Goal: Information Seeking & Learning: Learn about a topic

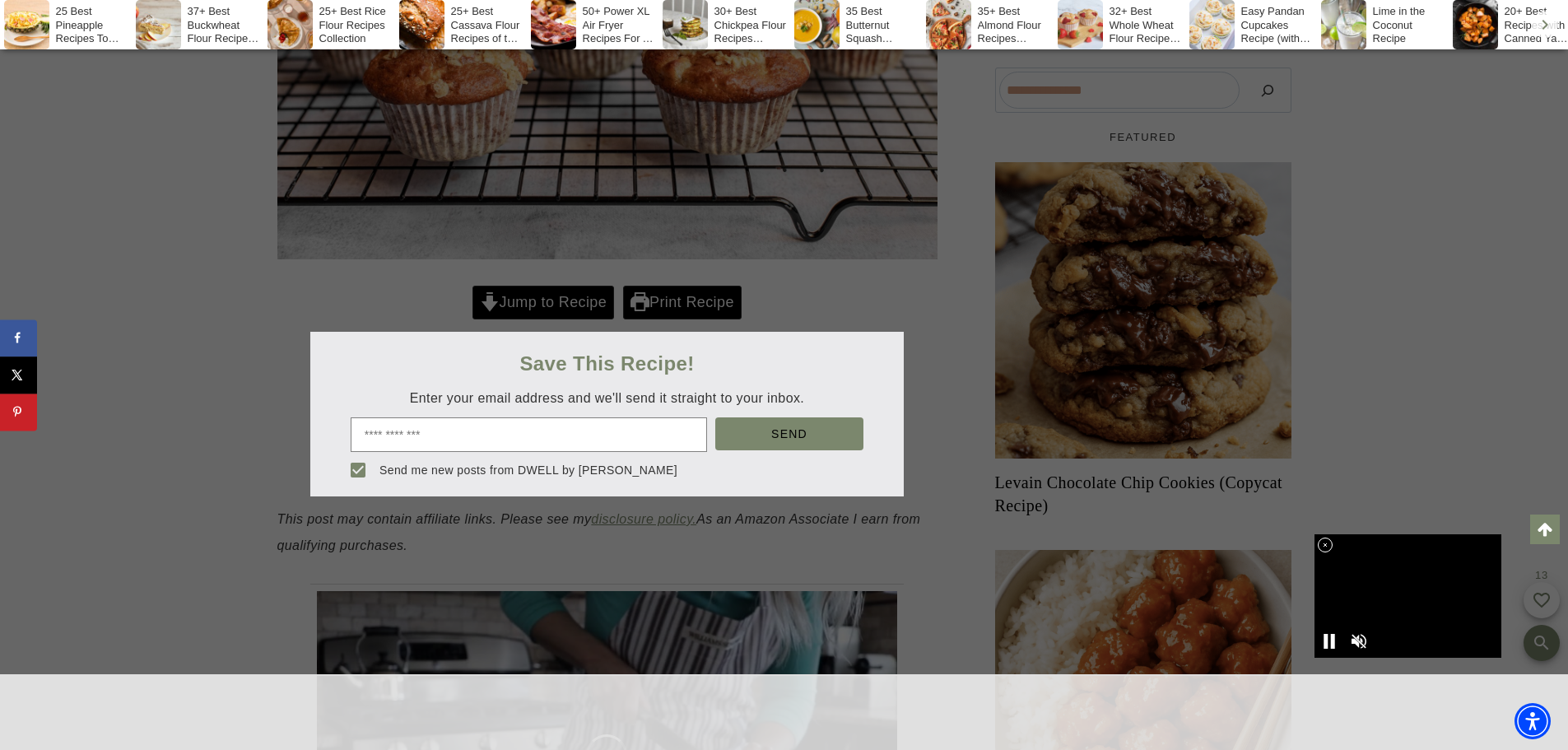
scroll to position [576, 0]
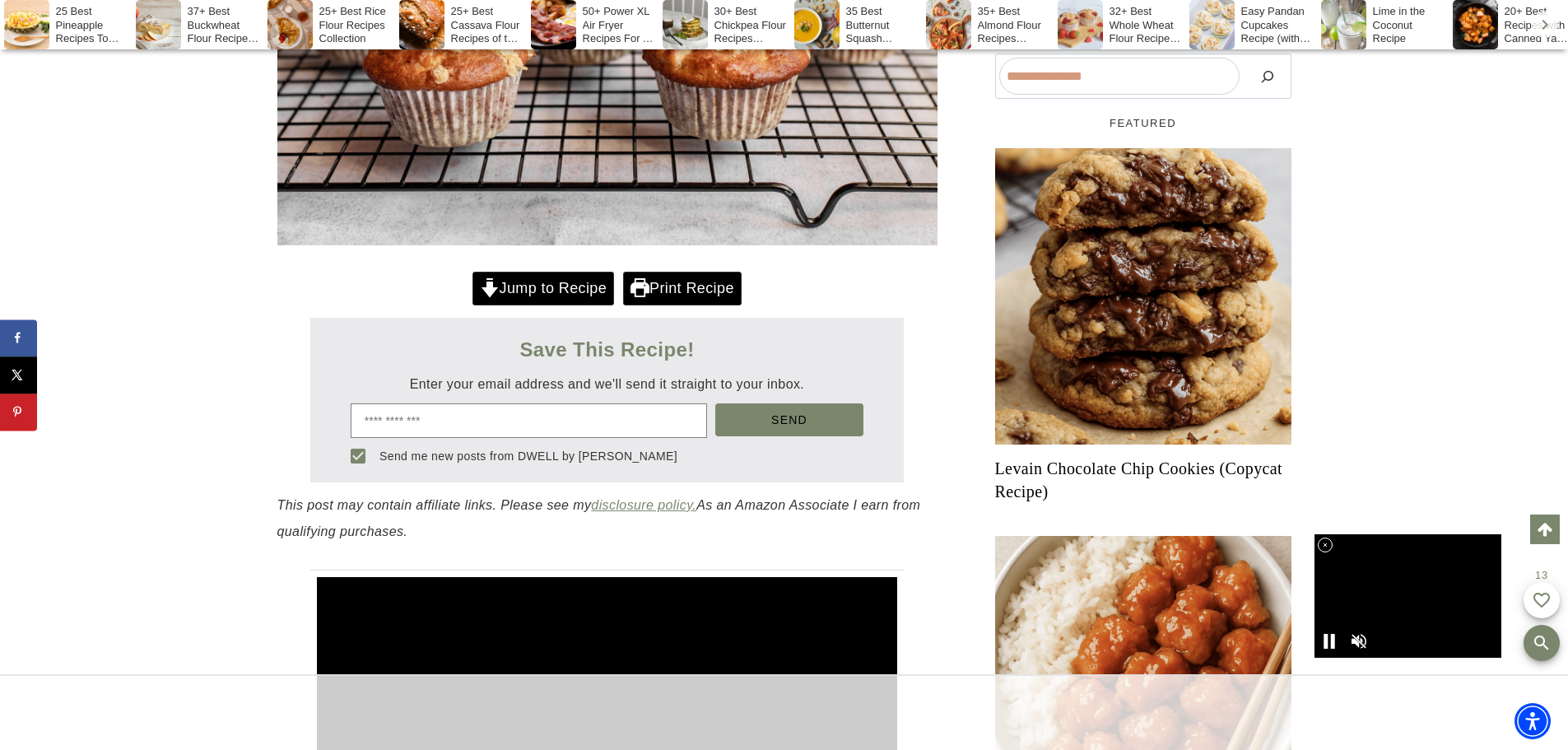
click at [528, 293] on link "Jump to Recipe" at bounding box center [543, 288] width 141 height 33
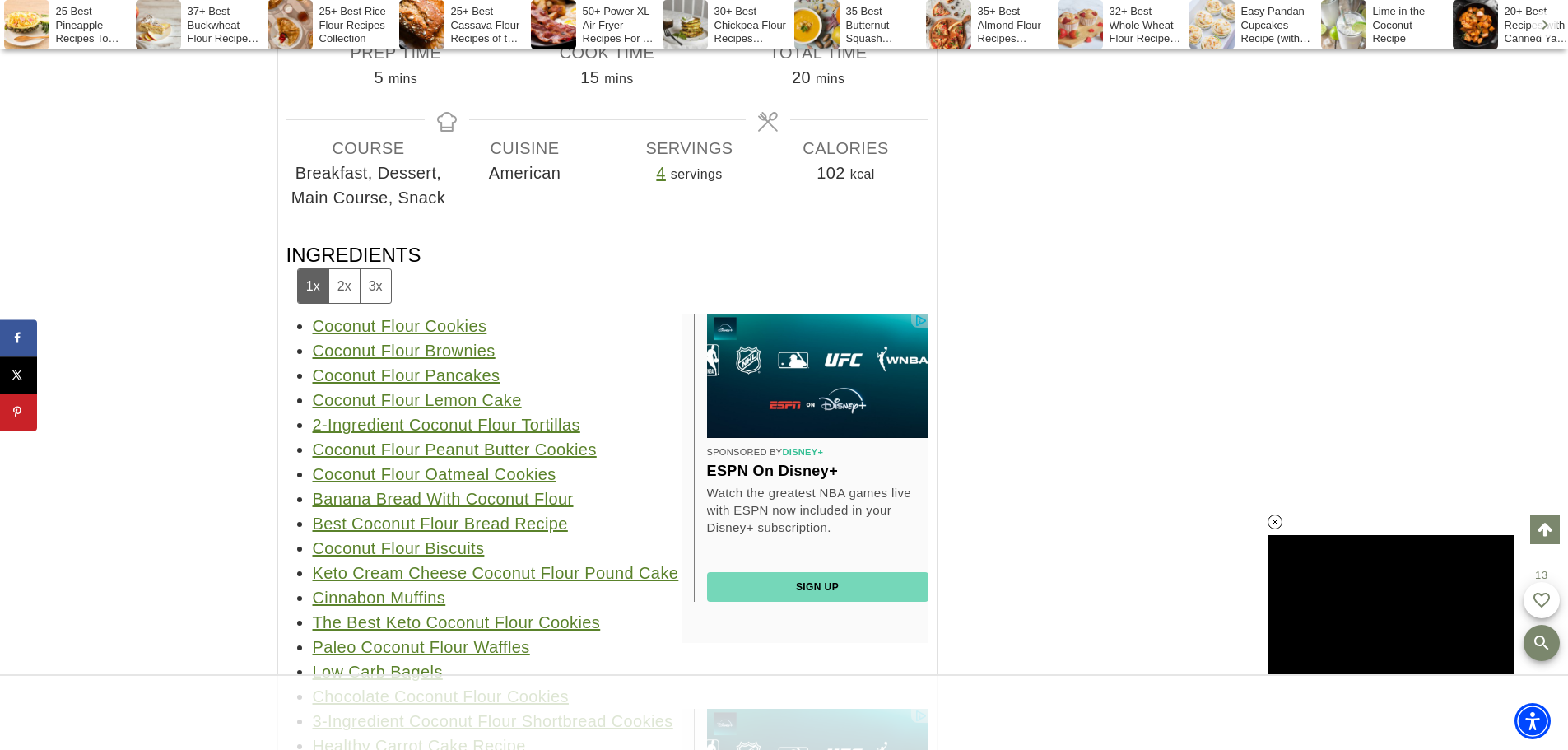
scroll to position [47948, 0]
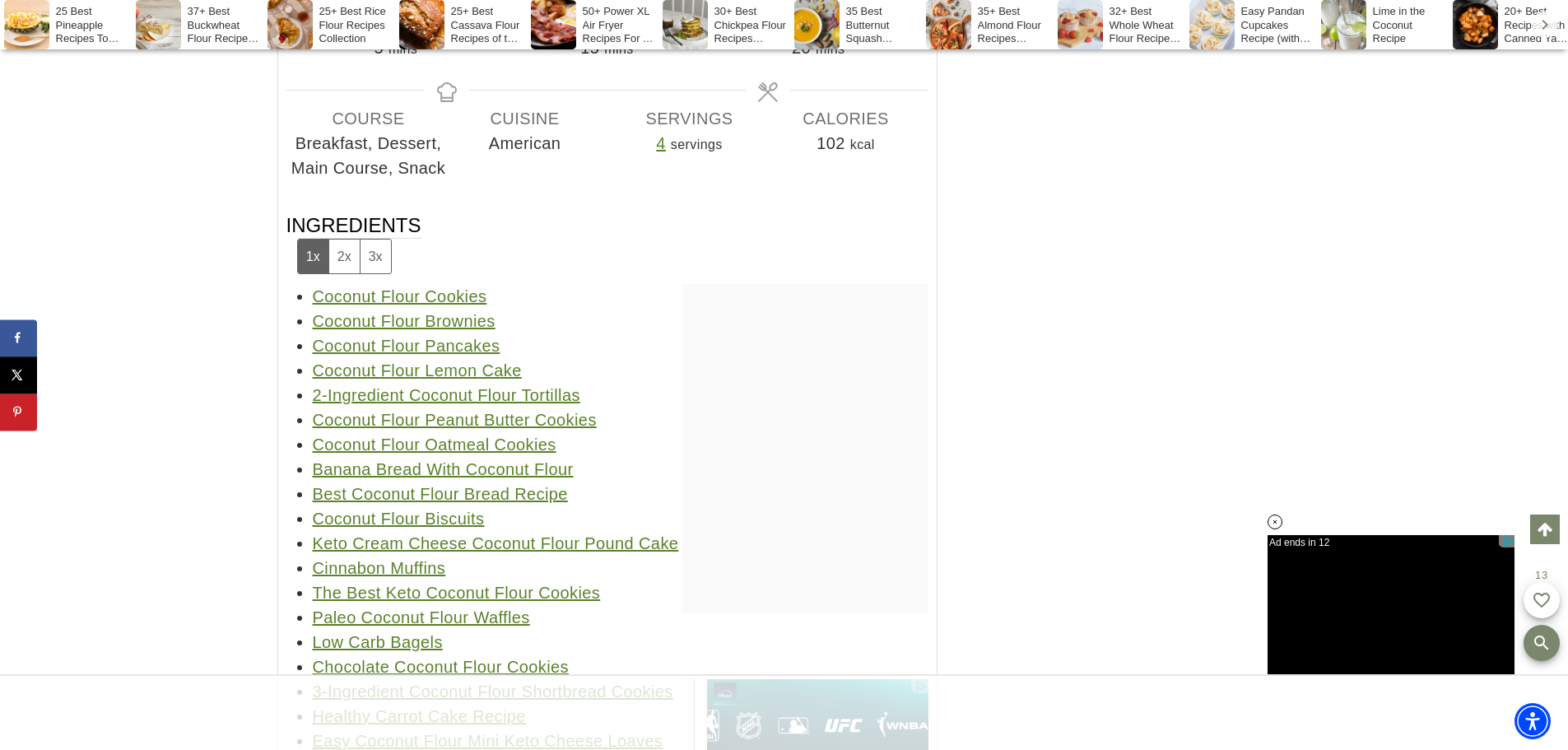
click at [462, 428] on link "Coconut Flour Peanut Butter Cookies" at bounding box center [455, 419] width 284 height 18
click at [455, 305] on link "Coconut Flour Cookies" at bounding box center [400, 296] width 175 height 18
click at [450, 330] on link "Coconut Flour Brownies" at bounding box center [405, 321] width 183 height 18
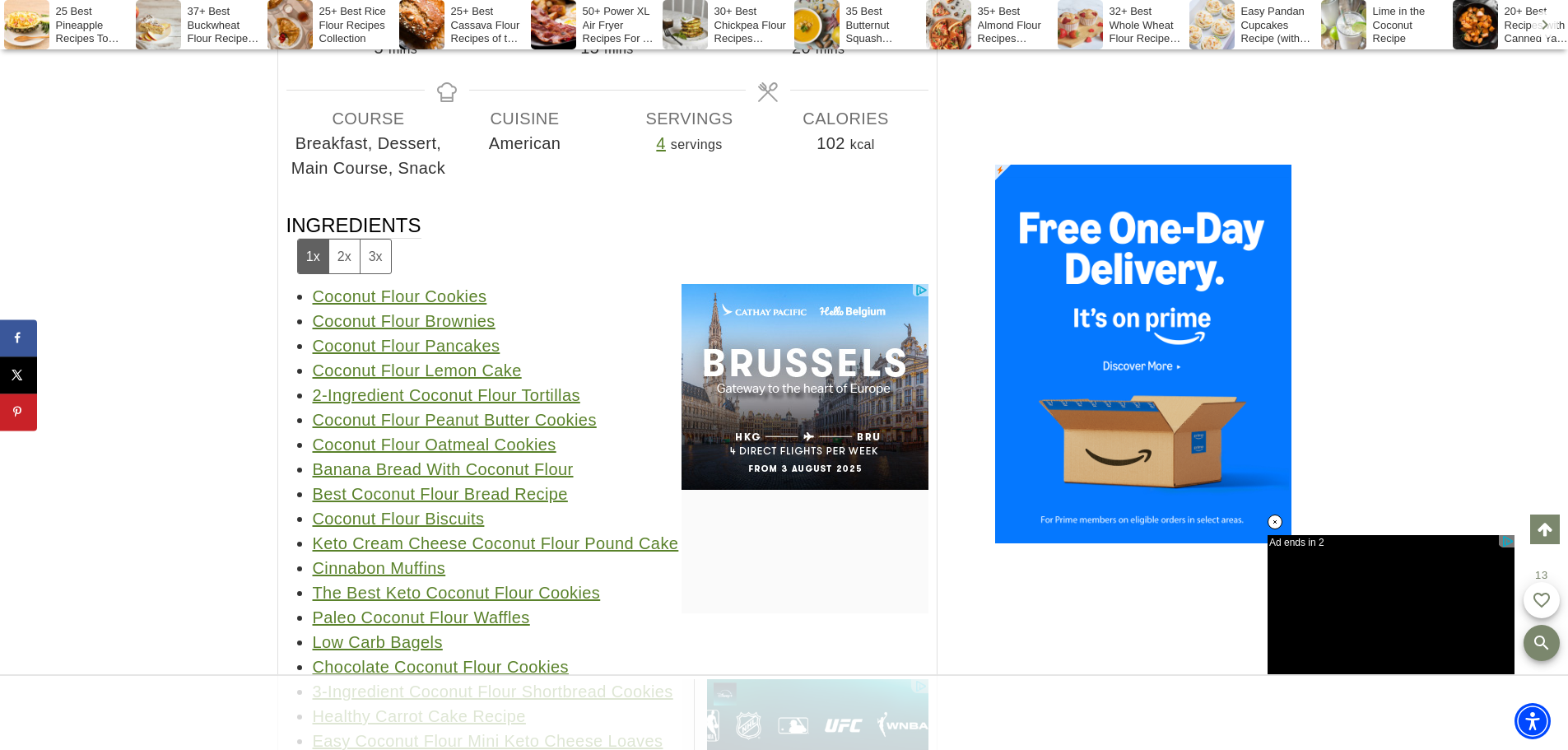
scroll to position [0, 0]
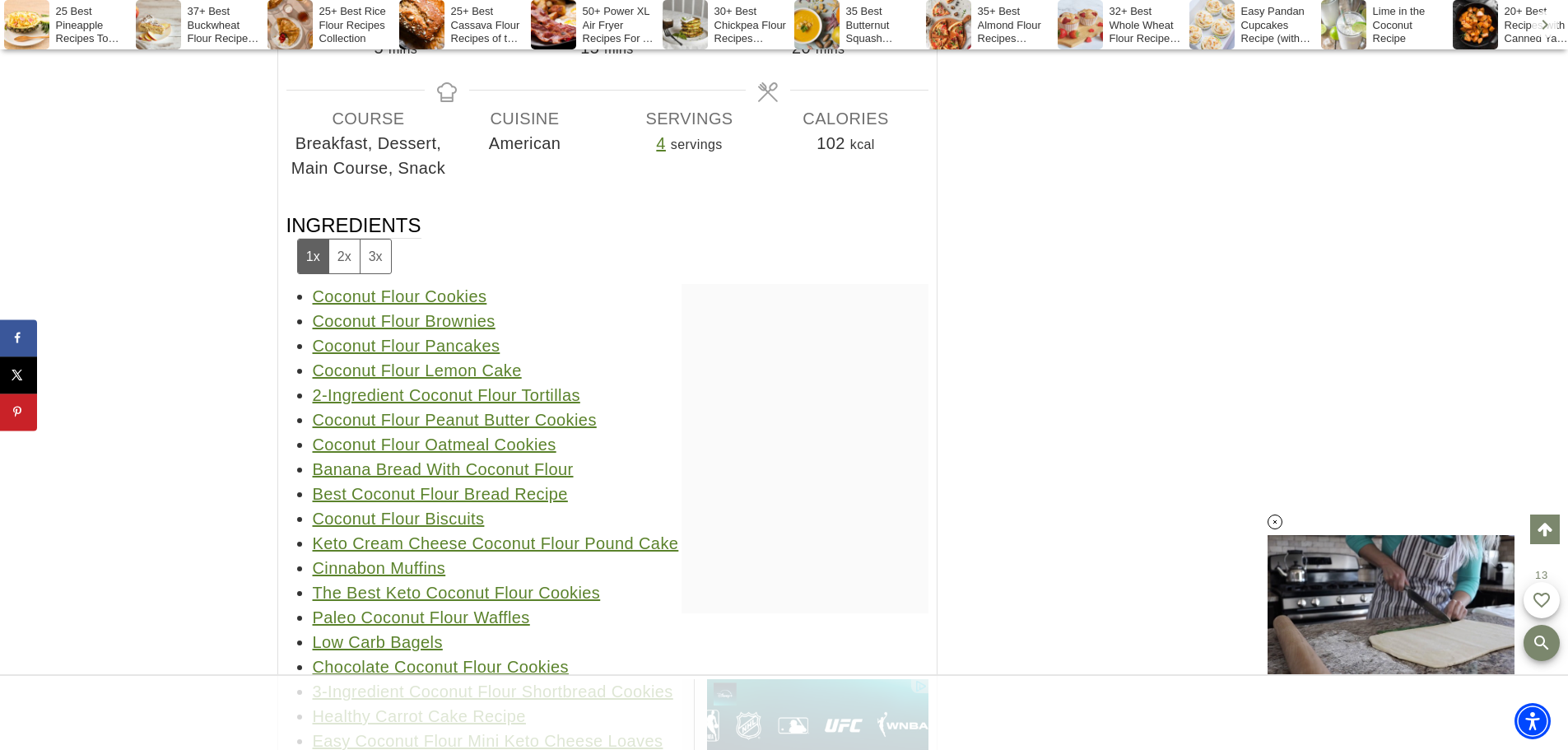
click at [453, 528] on link "Coconut Flour Biscuits" at bounding box center [399, 518] width 172 height 18
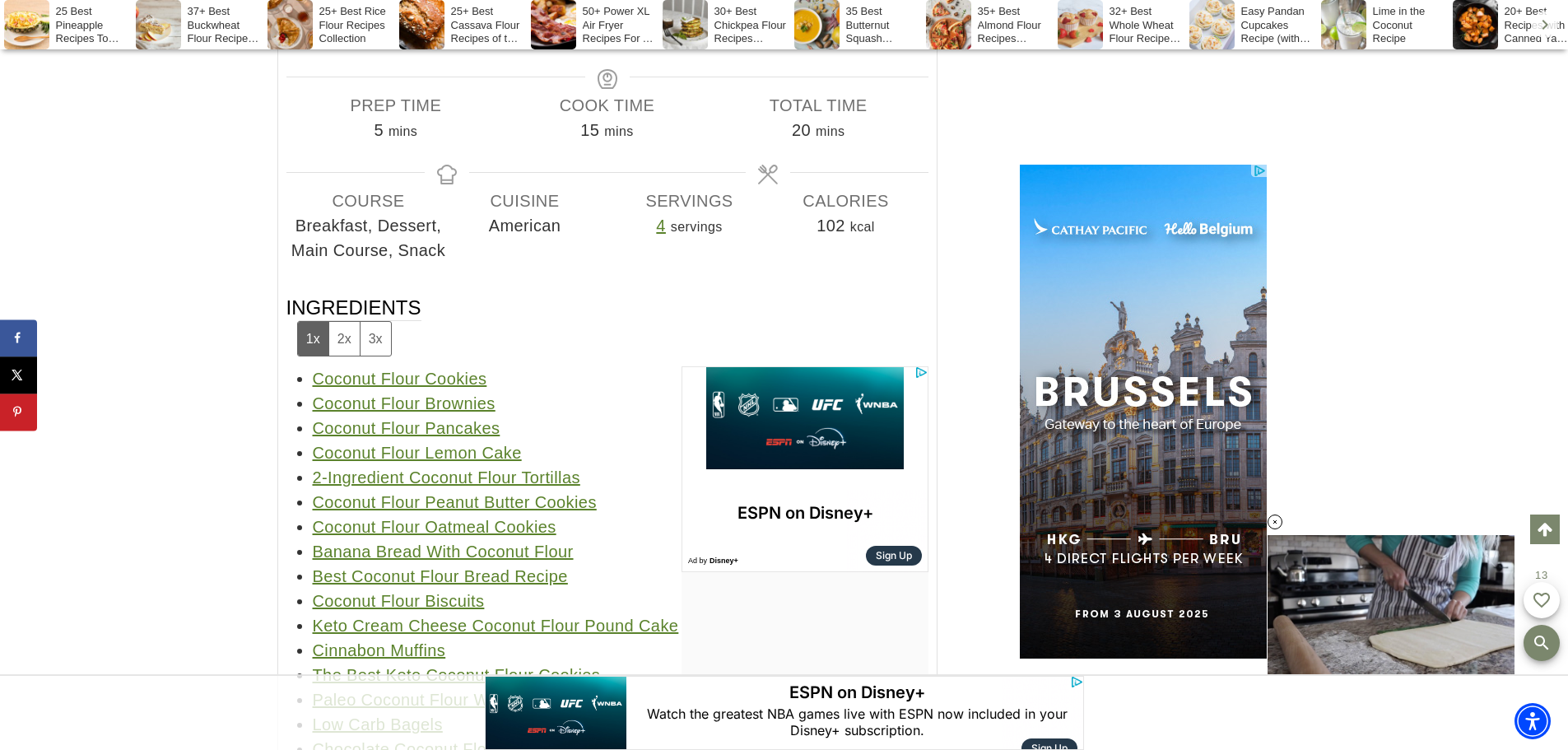
scroll to position [47948, 0]
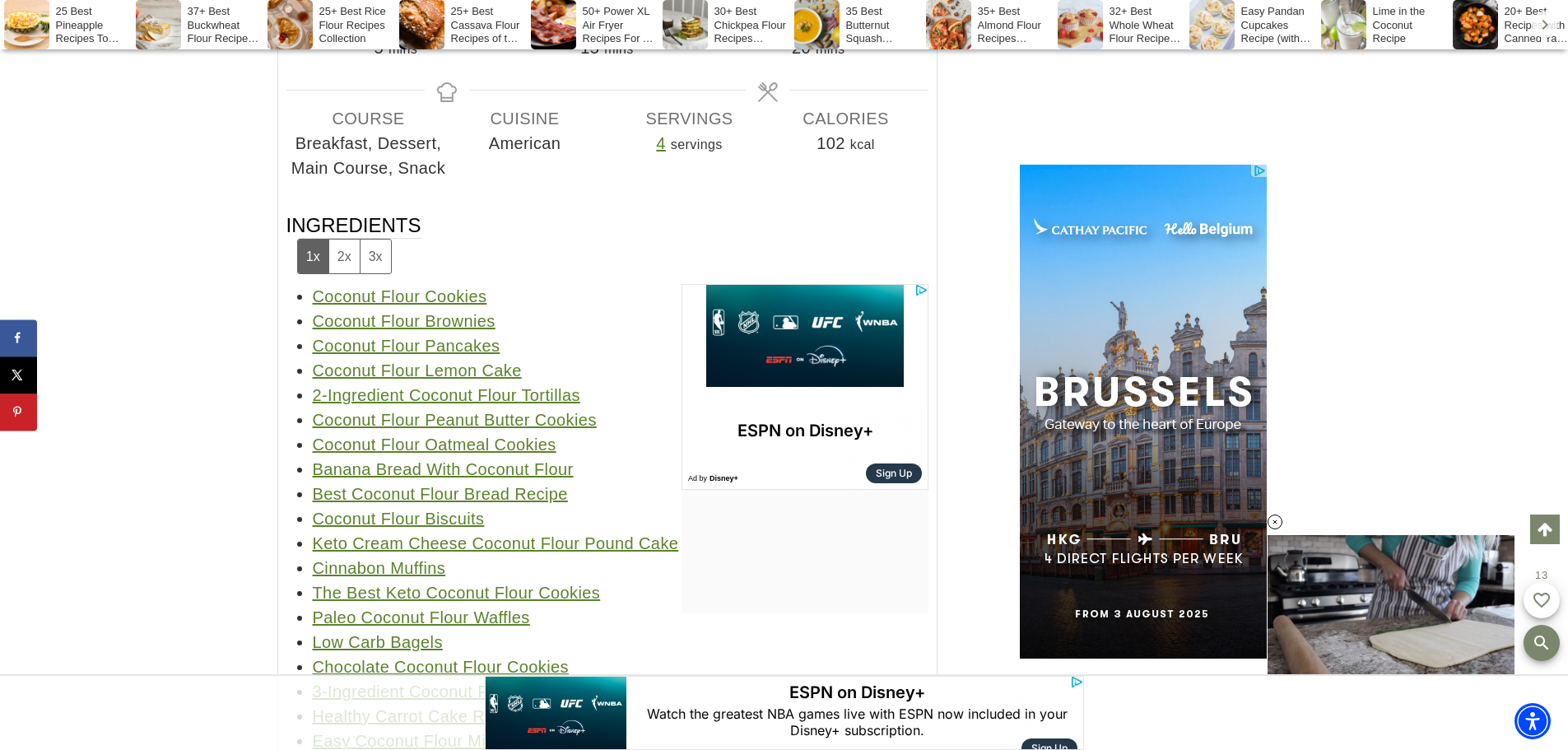
click at [489, 503] on link "Best Coconut Flour Bread Recipe" at bounding box center [440, 493] width 255 height 18
